Goal: Task Accomplishment & Management: Complete application form

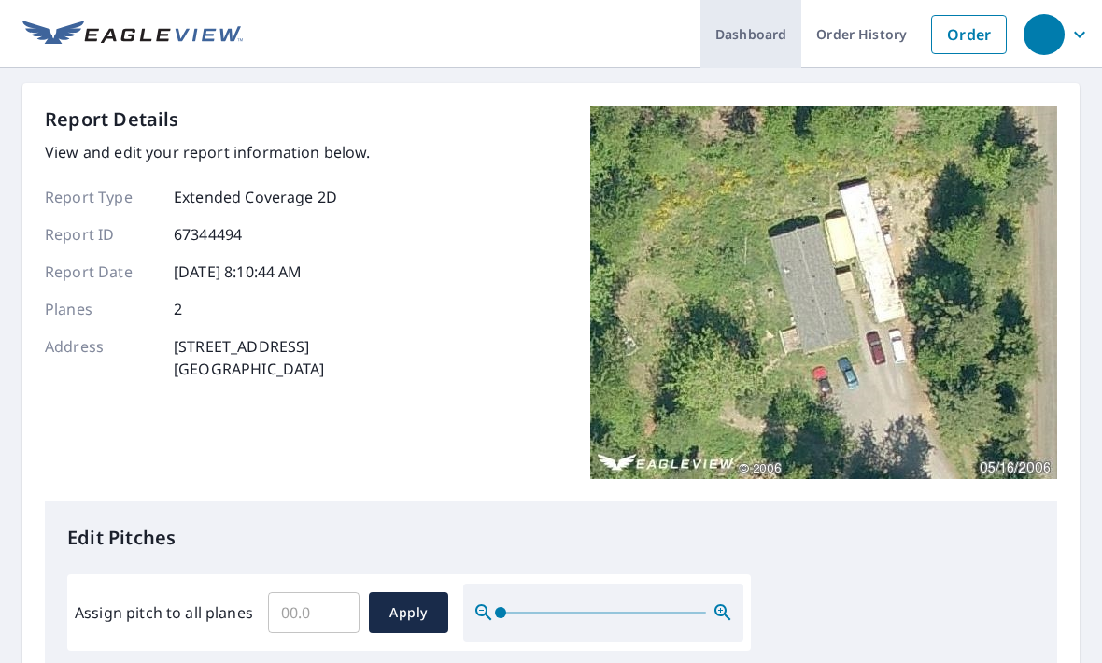
click at [751, 37] on link "Dashboard" at bounding box center [750, 34] width 101 height 68
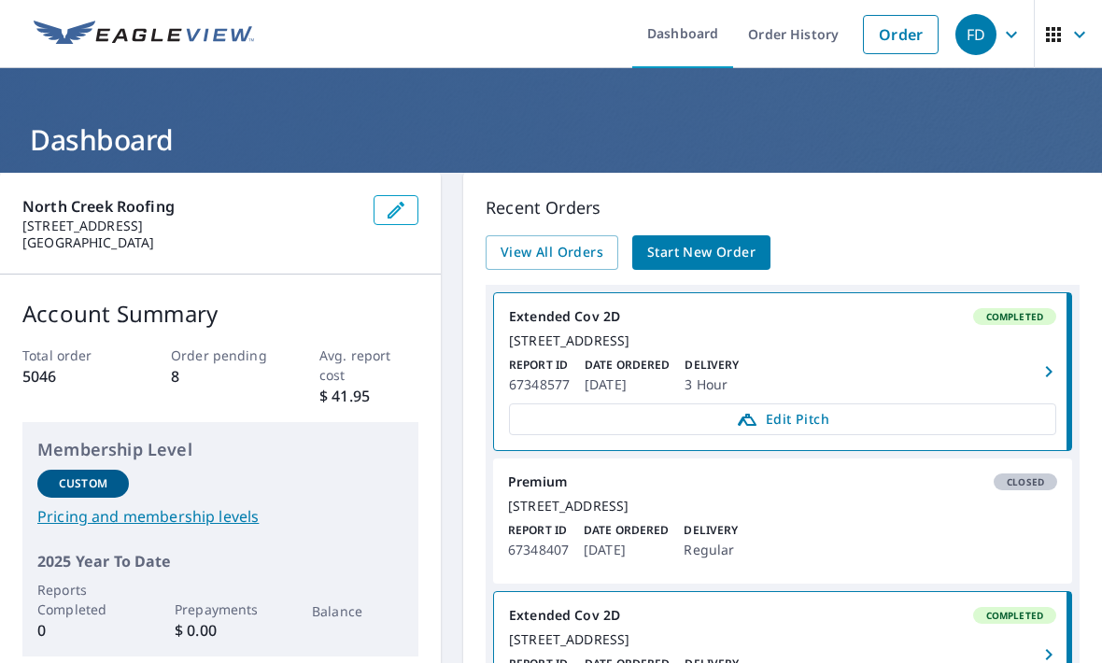
click at [678, 261] on span "Start New Order" at bounding box center [701, 252] width 108 height 23
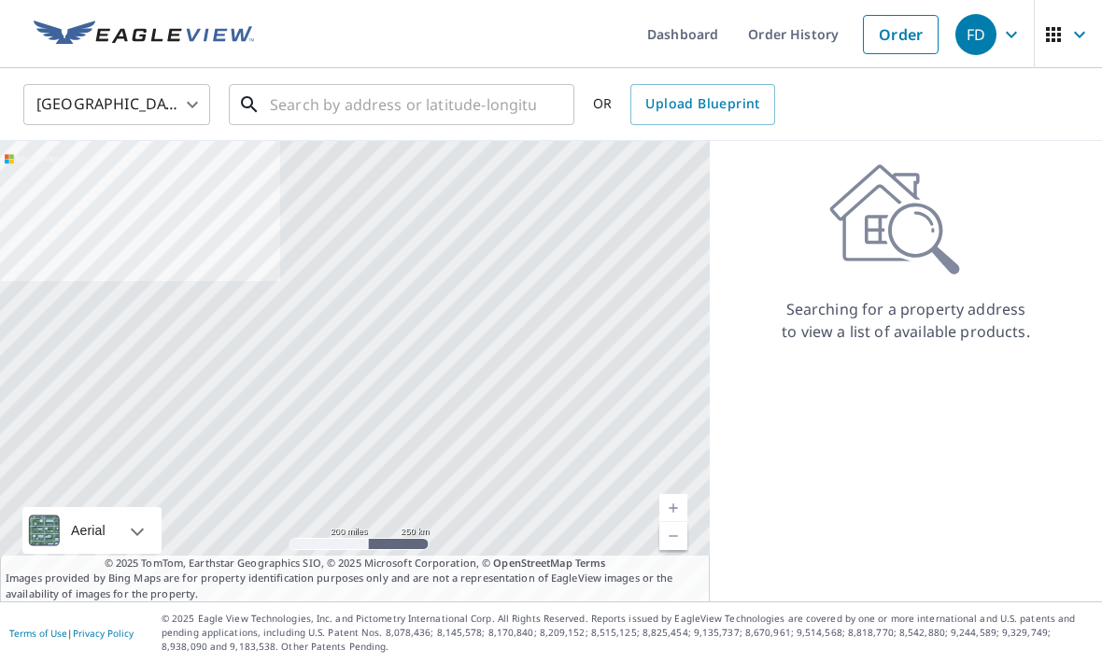
click at [310, 103] on input "text" at bounding box center [403, 104] width 266 height 52
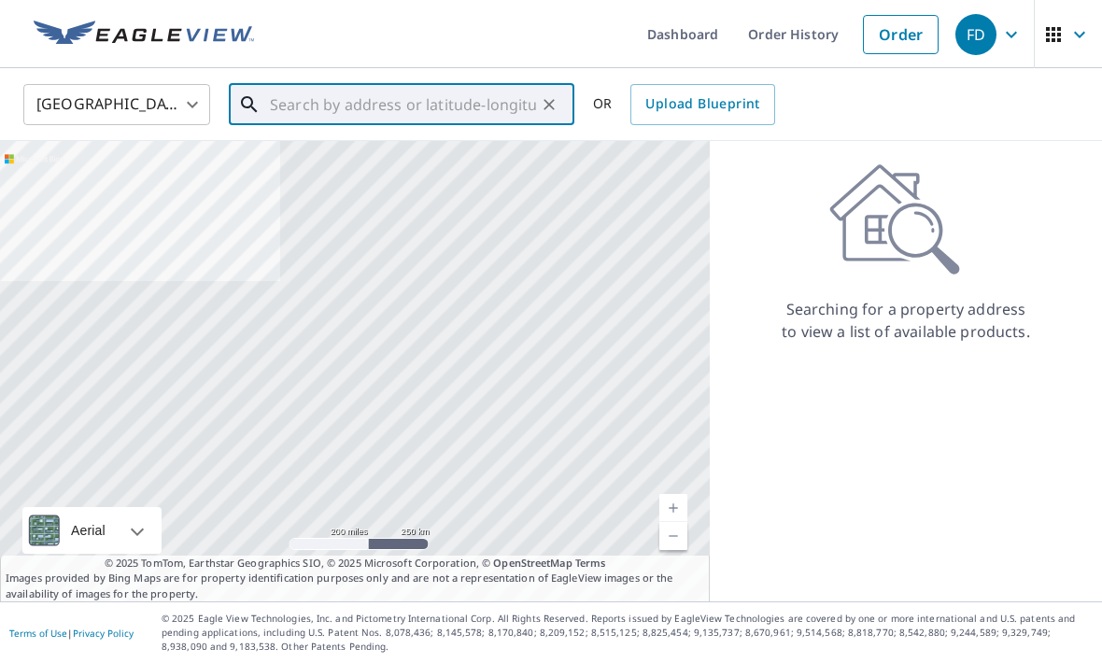
click at [279, 105] on input "text" at bounding box center [403, 104] width 266 height 52
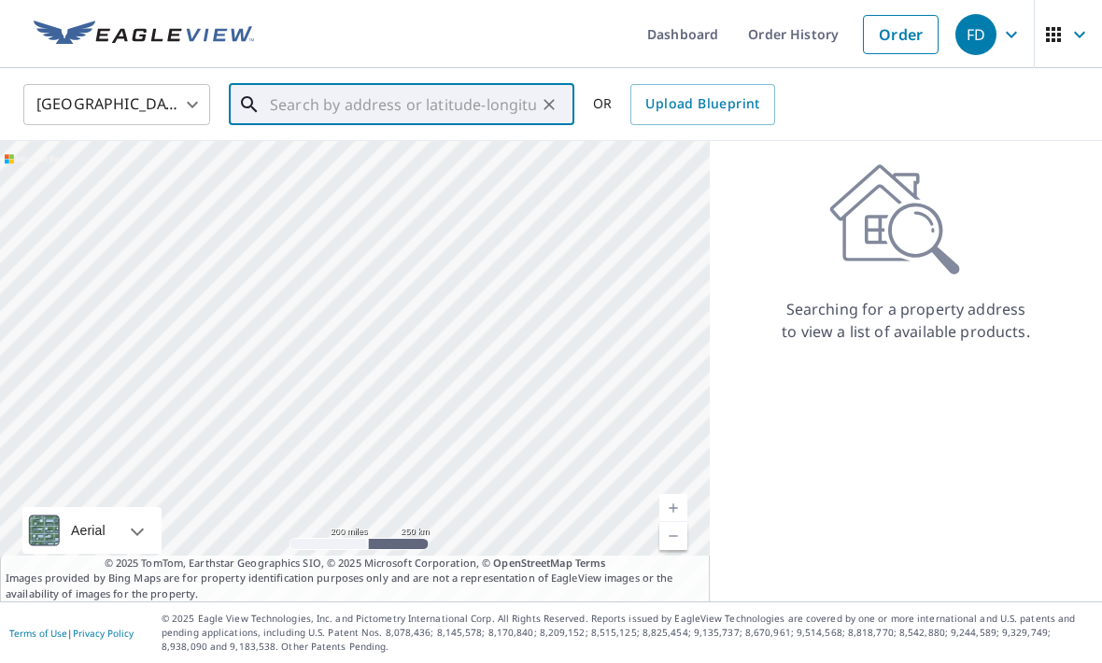
paste input "[STREET_ADDRESS]"
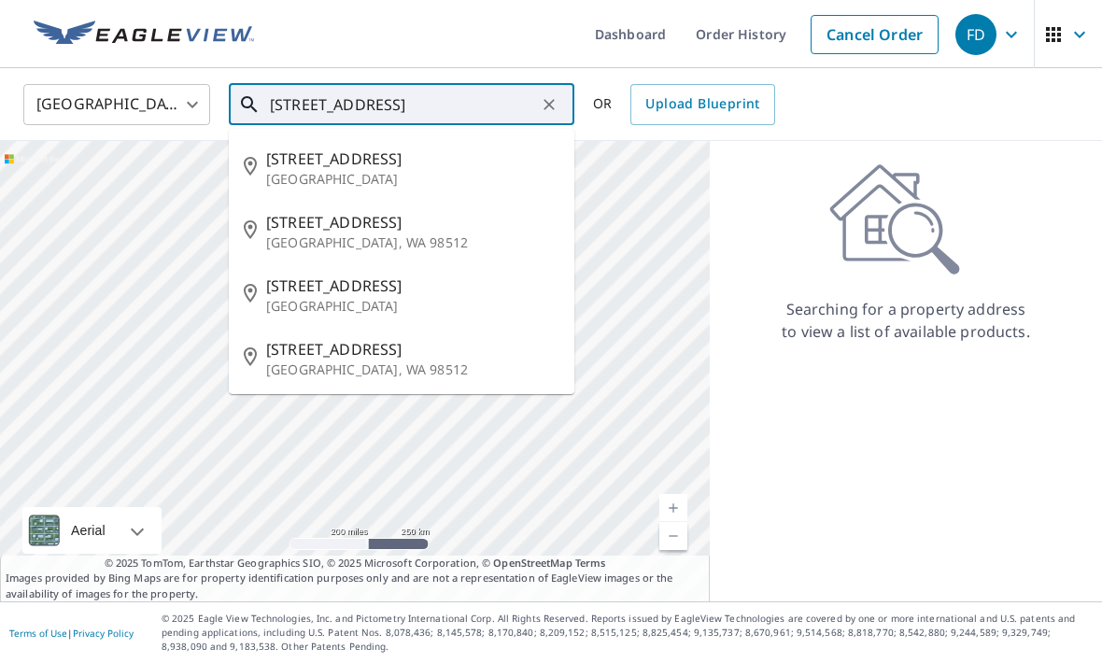
click at [311, 163] on span "[STREET_ADDRESS]" at bounding box center [412, 158] width 293 height 22
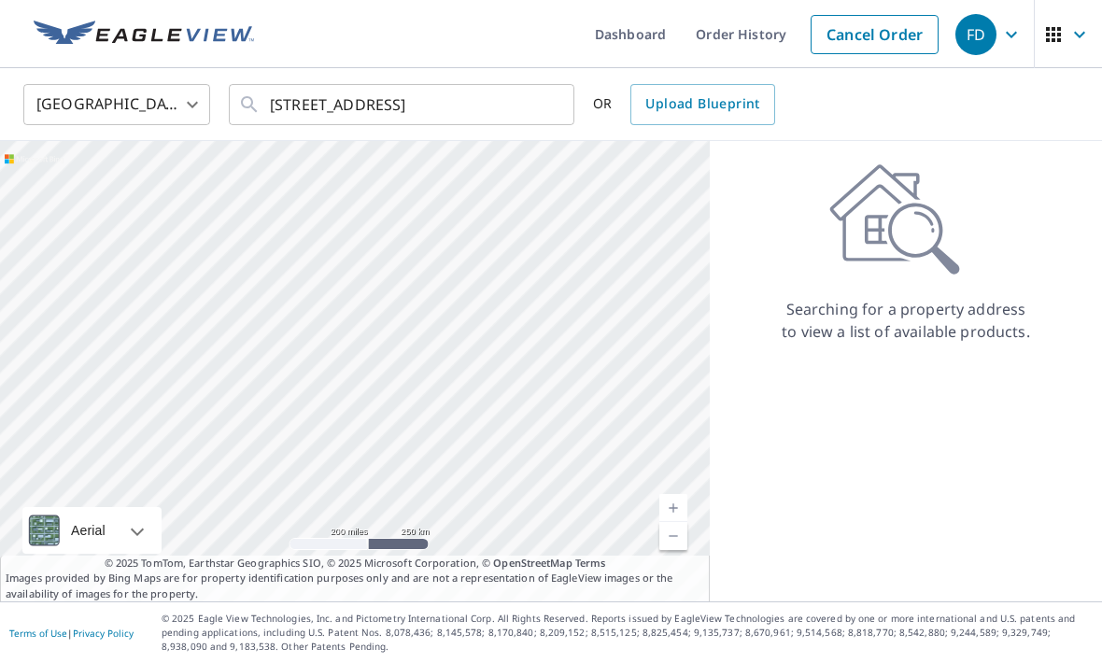
type input "[STREET_ADDRESS]"
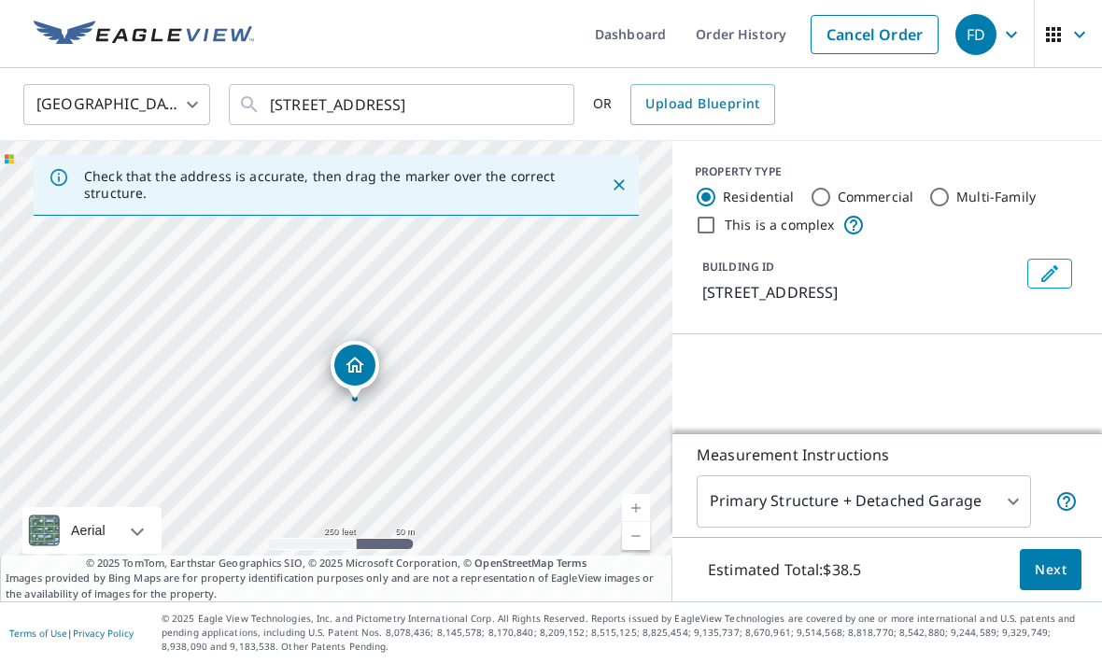
click at [1036, 582] on span "Next" at bounding box center [1050, 569] width 32 height 23
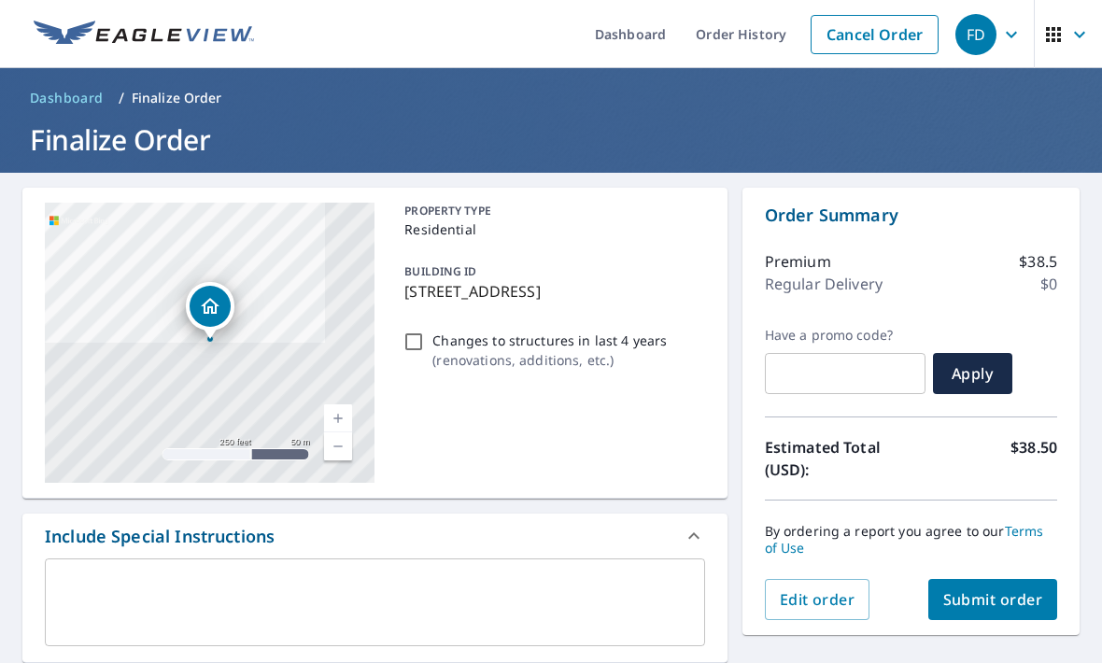
click at [1006, 607] on span "Submit order" at bounding box center [993, 599] width 100 height 21
checkbox input "true"
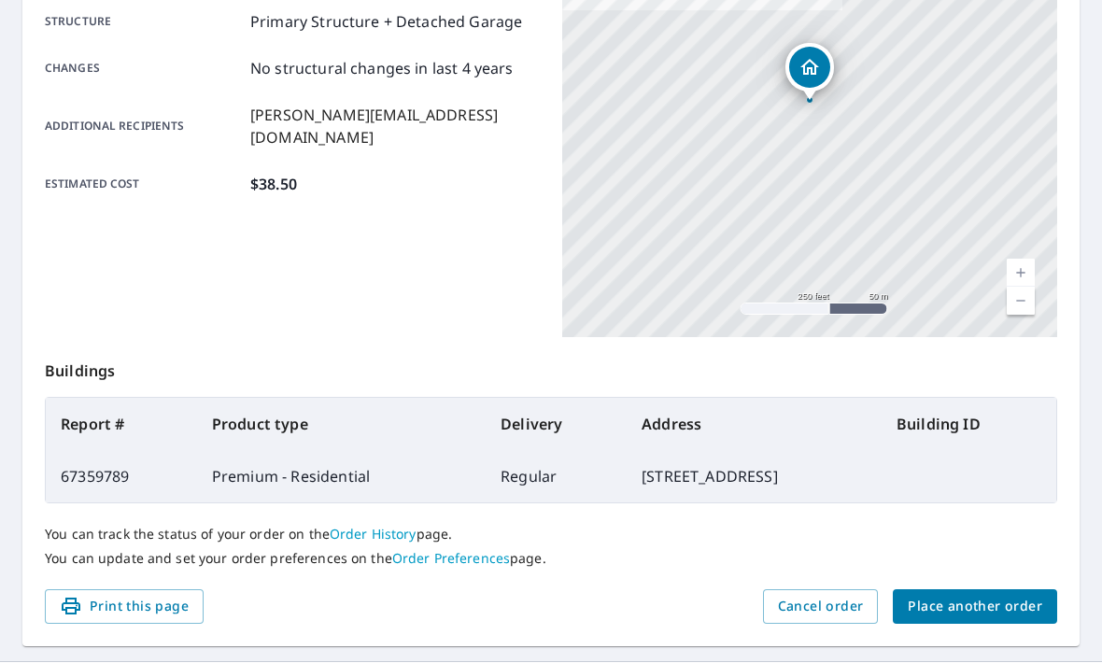
scroll to position [387, 0]
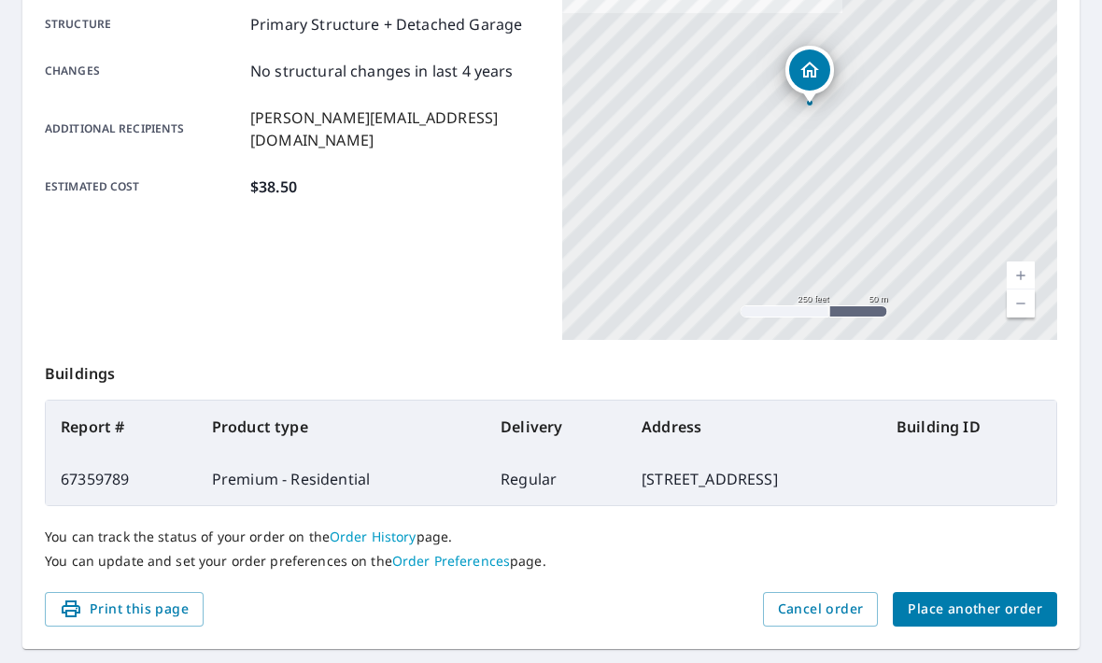
click at [990, 605] on span "Place another order" at bounding box center [974, 608] width 134 height 23
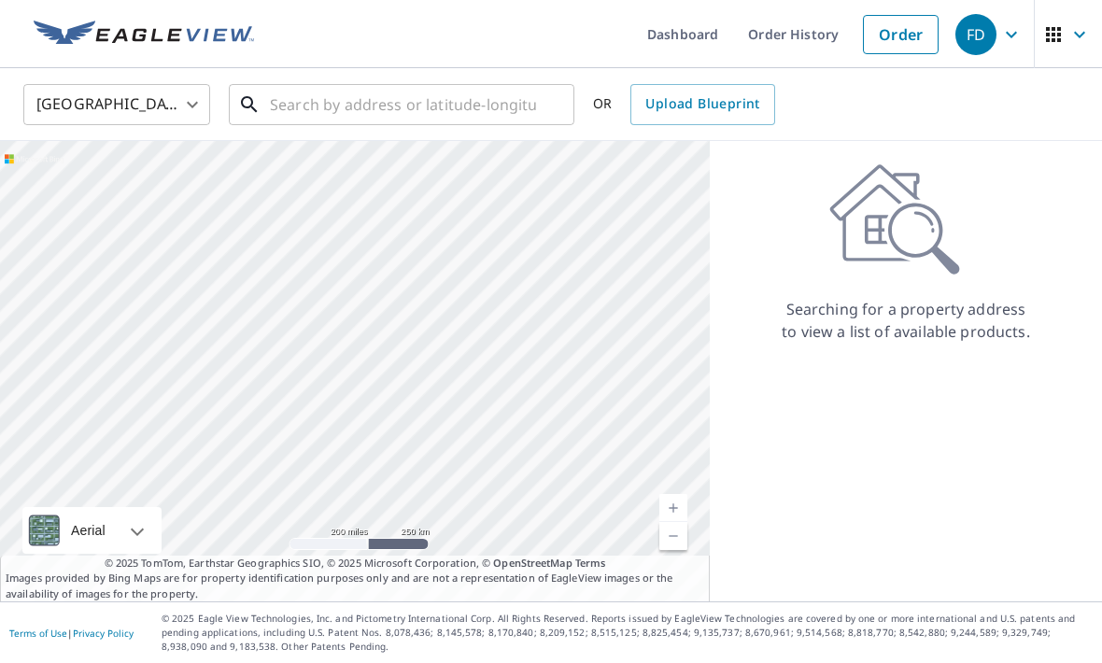
click at [316, 125] on div "​" at bounding box center [401, 104] width 345 height 41
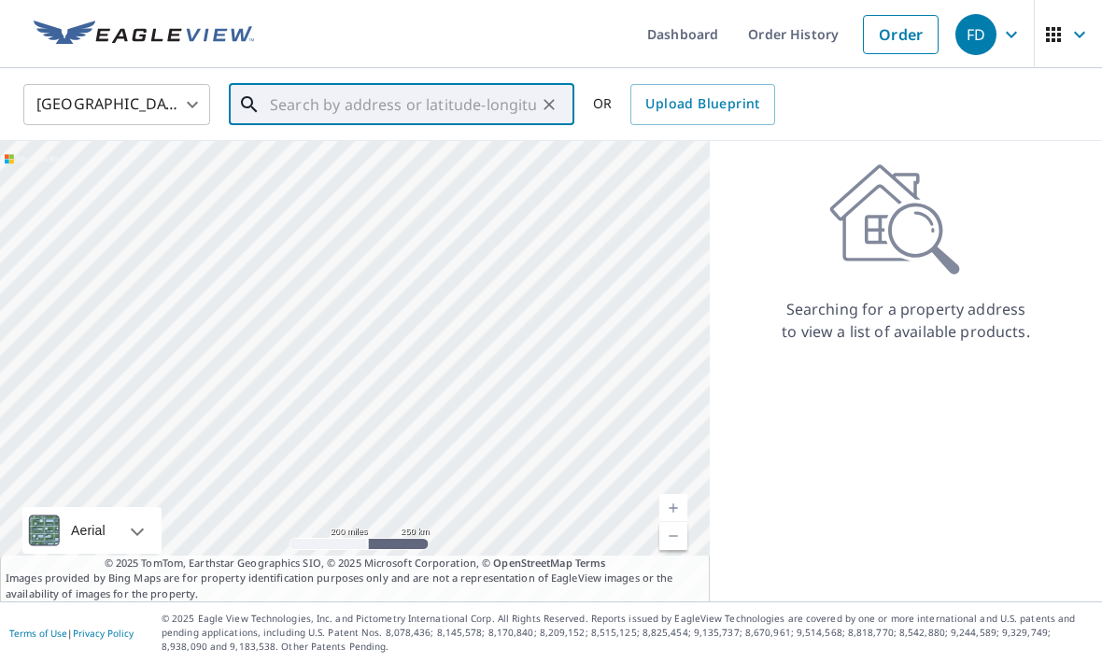
click at [290, 103] on input "text" at bounding box center [403, 104] width 266 height 52
paste input "[STREET_ADDRESS]"
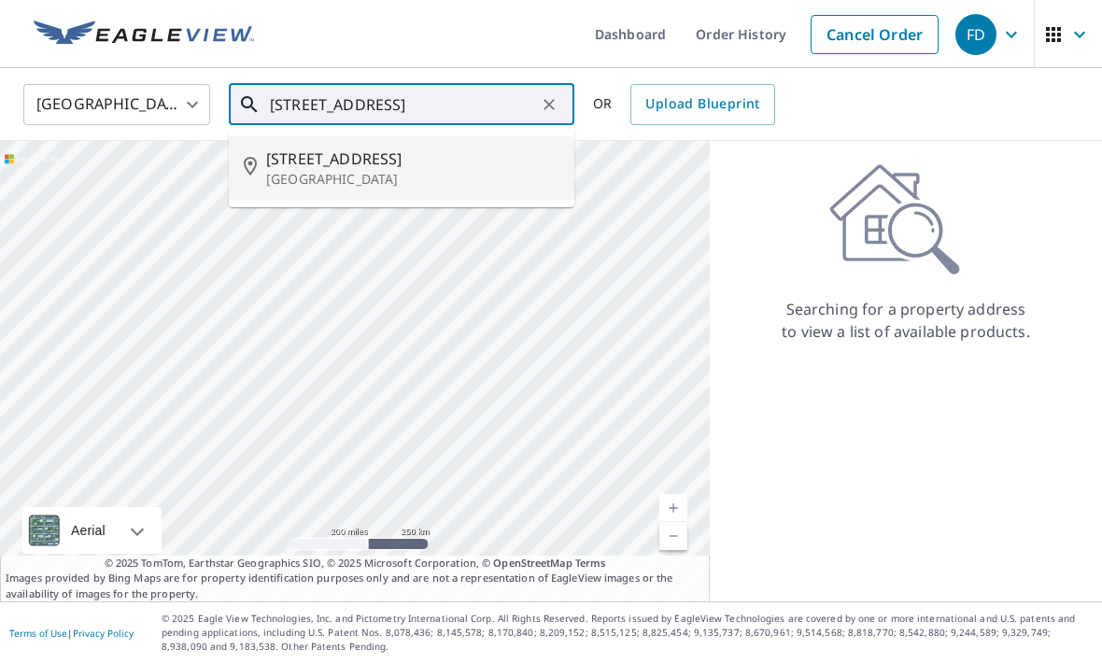
click at [321, 161] on span "[STREET_ADDRESS]" at bounding box center [412, 158] width 293 height 22
type input "[STREET_ADDRESS]"
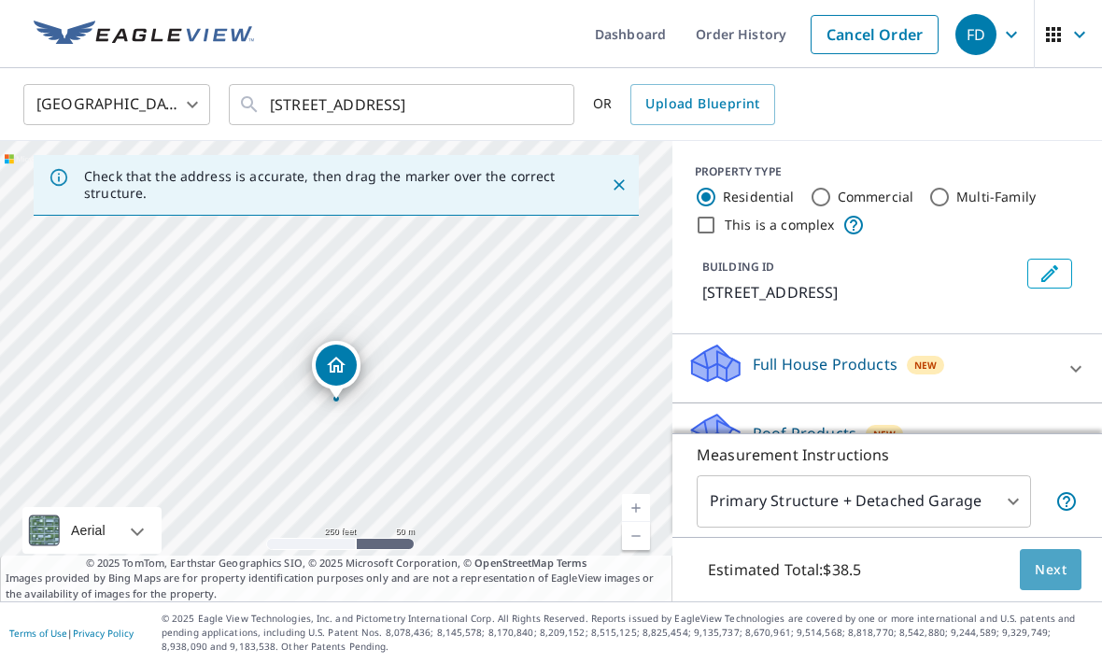
click at [1048, 582] on span "Next" at bounding box center [1050, 569] width 32 height 23
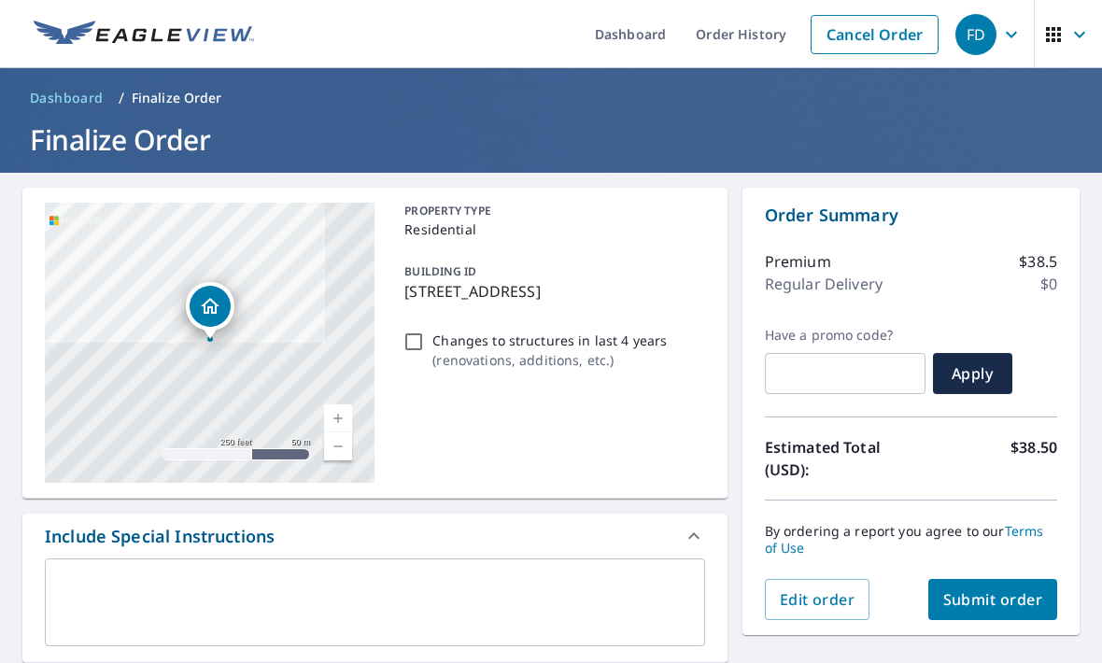
click at [979, 601] on span "Submit order" at bounding box center [993, 599] width 100 height 21
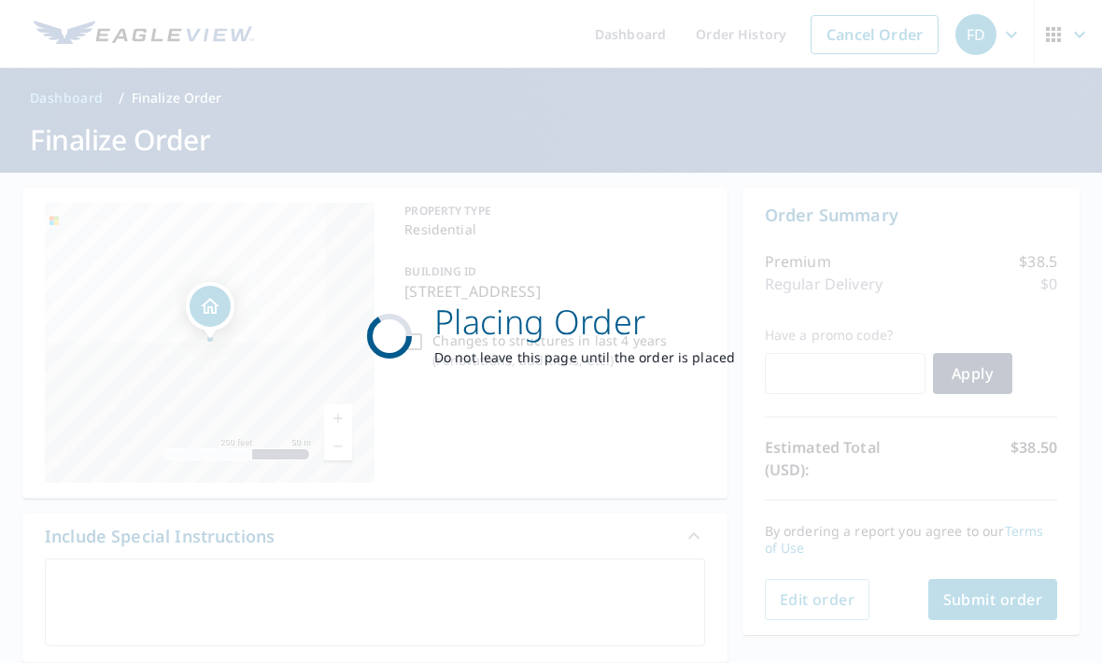
checkbox input "true"
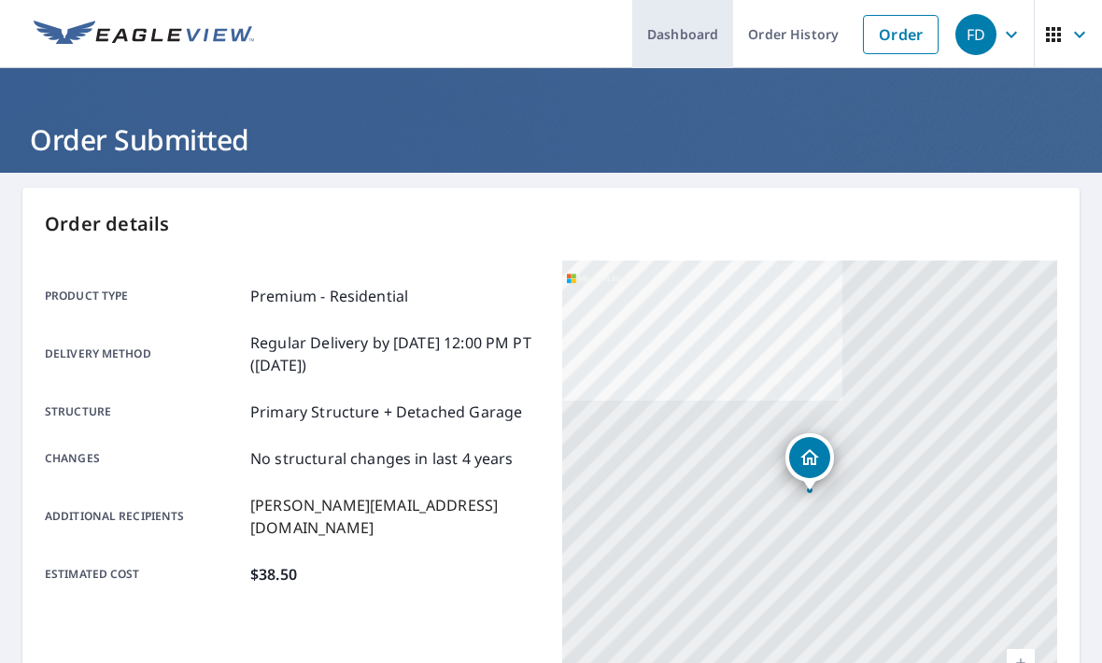
click at [693, 36] on link "Dashboard" at bounding box center [682, 34] width 101 height 68
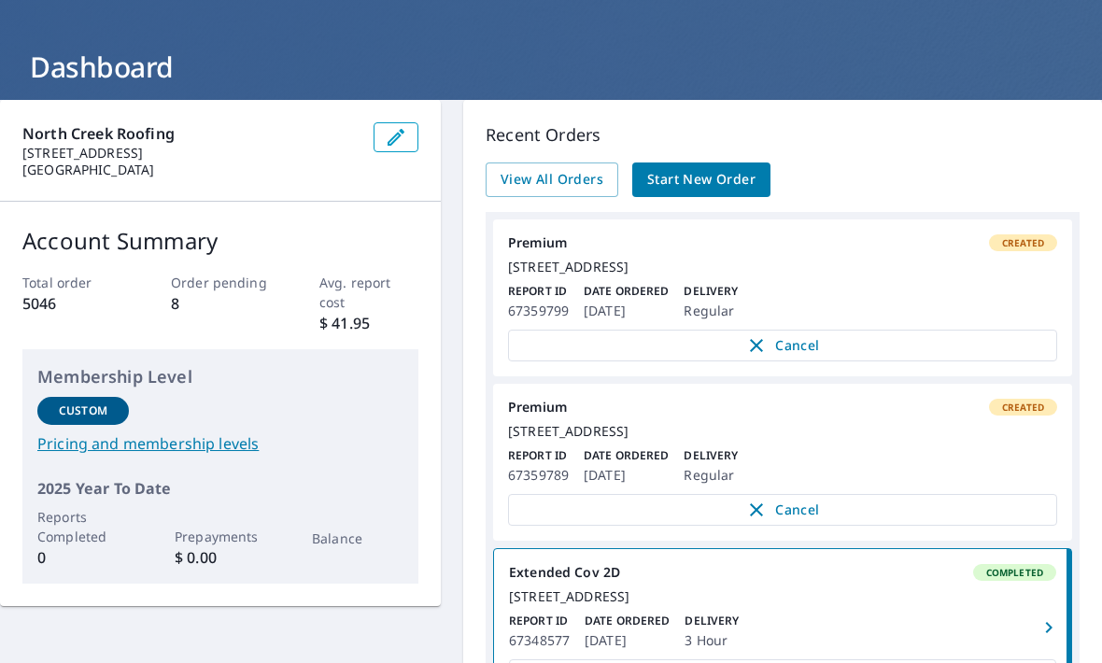
scroll to position [100, 0]
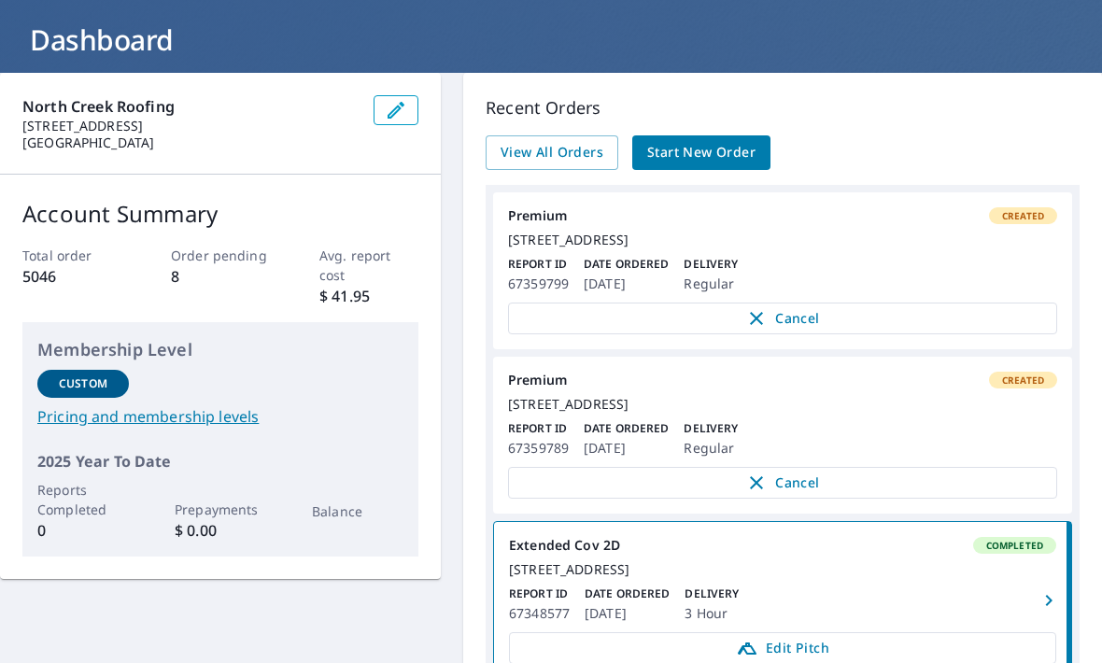
click at [1070, 171] on div "Recent Orders View All Orders Start New Order Premium Created [STREET_ADDRESS] …" at bounding box center [782, 525] width 639 height 904
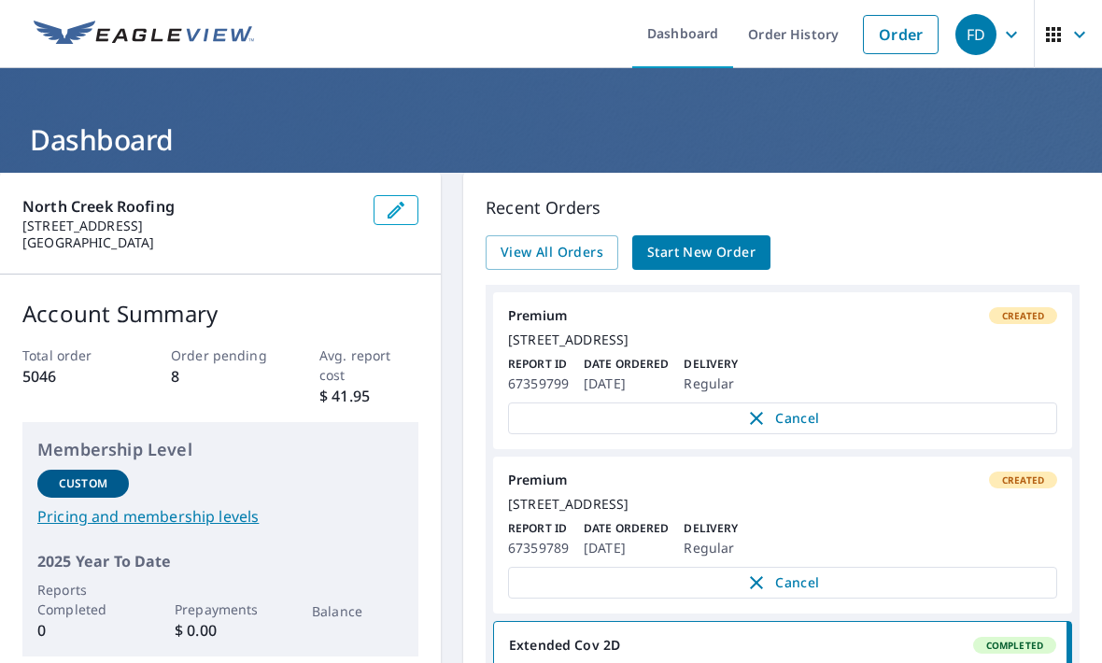
scroll to position [0, 0]
click at [1007, 44] on icon "button" at bounding box center [1011, 34] width 22 height 22
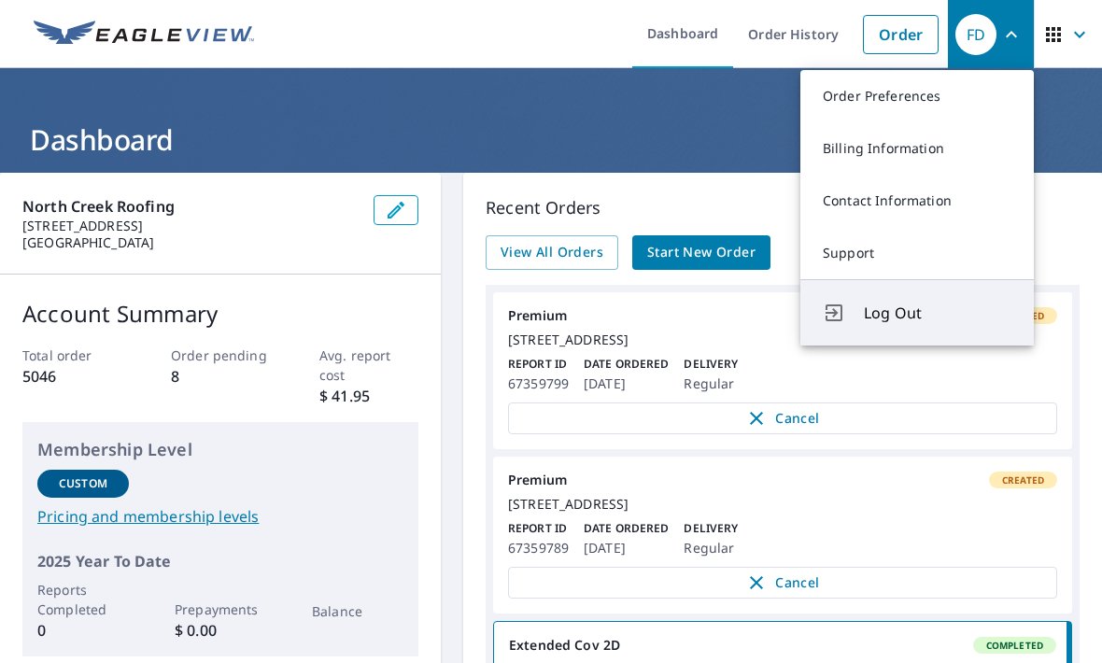
click at [920, 328] on button "Log Out" at bounding box center [916, 312] width 233 height 66
